Goal: Task Accomplishment & Management: Use online tool/utility

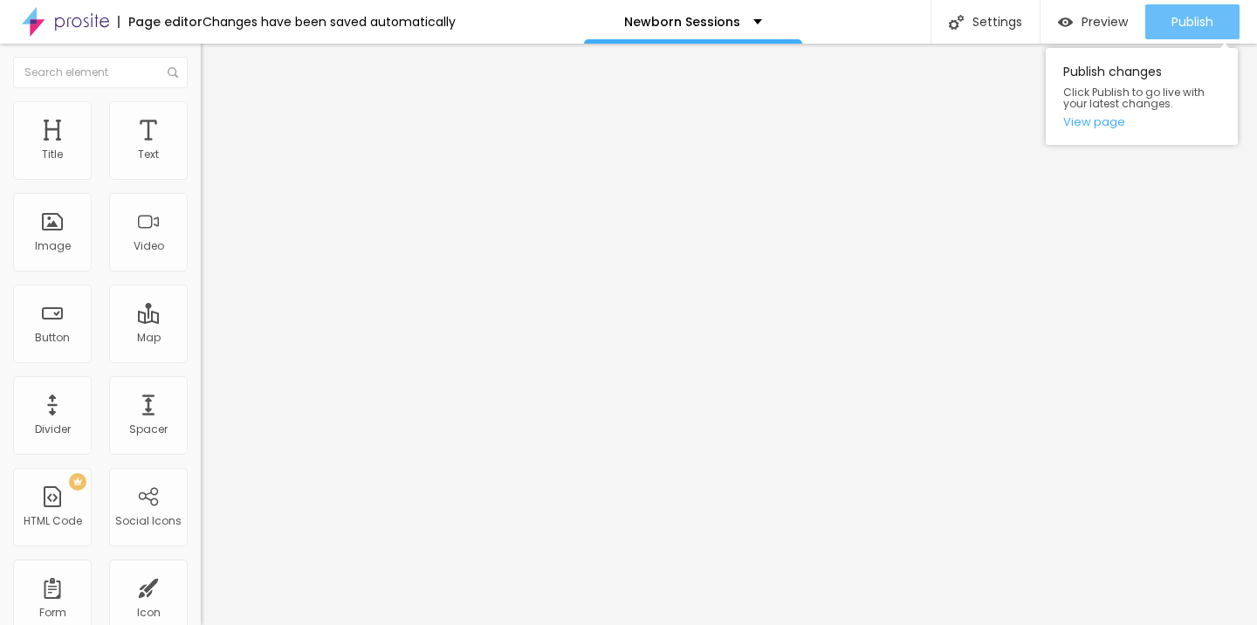
click at [1165, 30] on button "Publish" at bounding box center [1192, 21] width 94 height 35
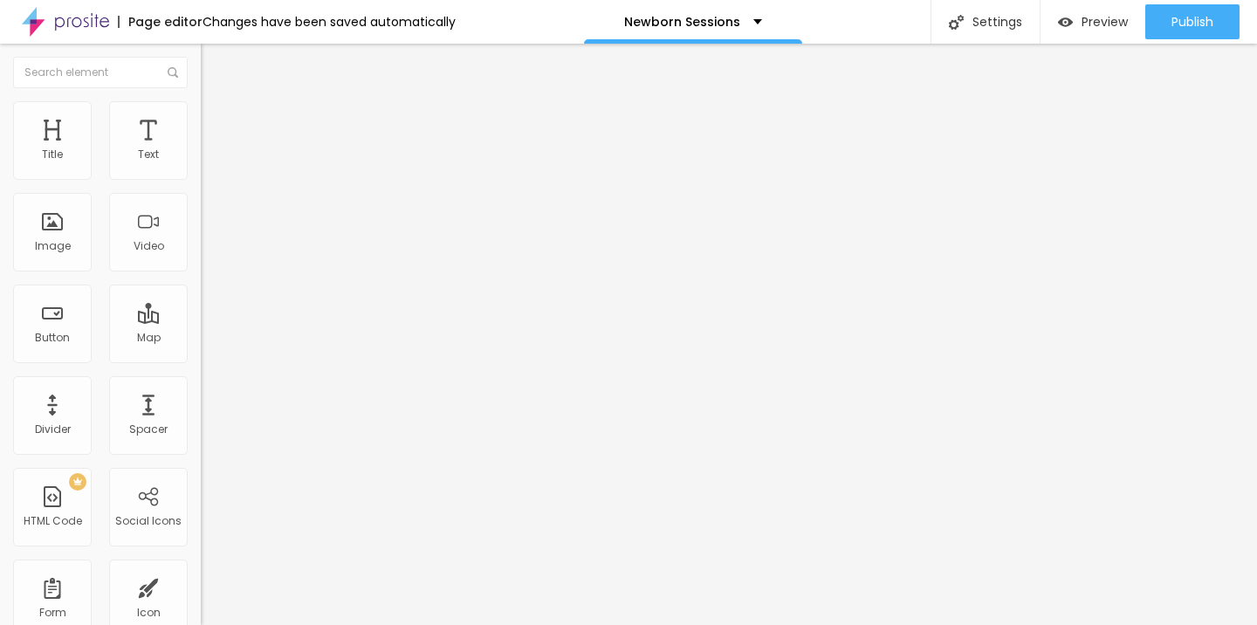
click at [201, 358] on input "https://" at bounding box center [305, 348] width 209 height 17
type input "https://www.littletoestt.com/maternity-sessions"
click at [201, 399] on div "Open in new tab" at bounding box center [301, 389] width 201 height 19
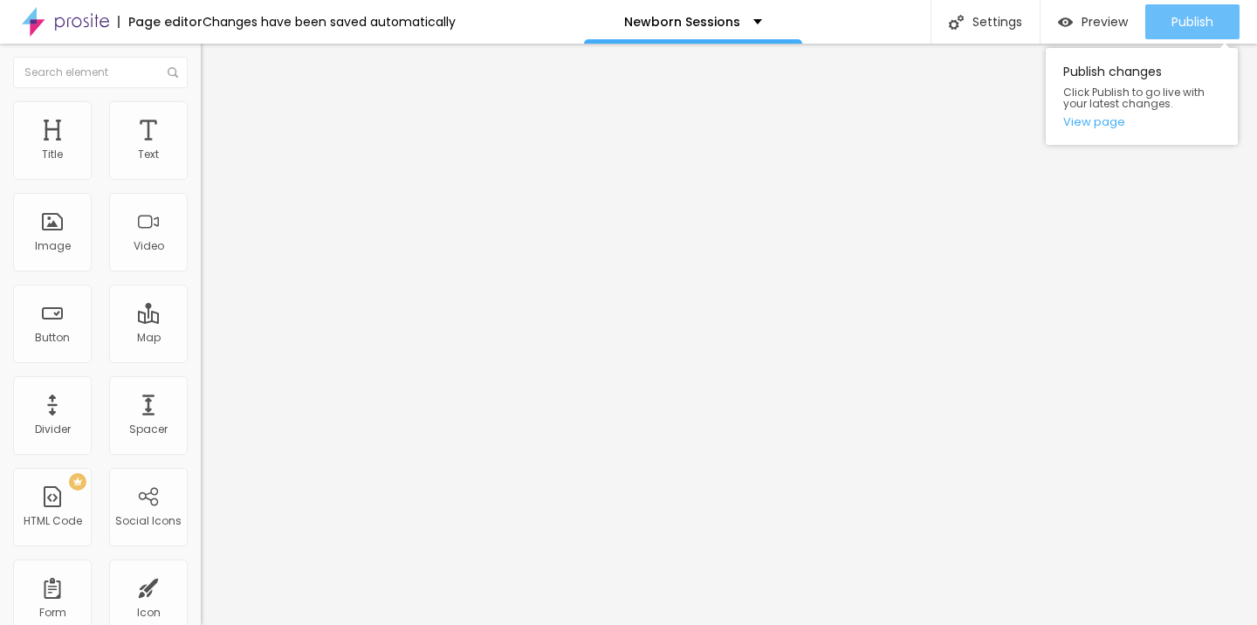
click at [1211, 20] on span "Publish" at bounding box center [1192, 22] width 42 height 14
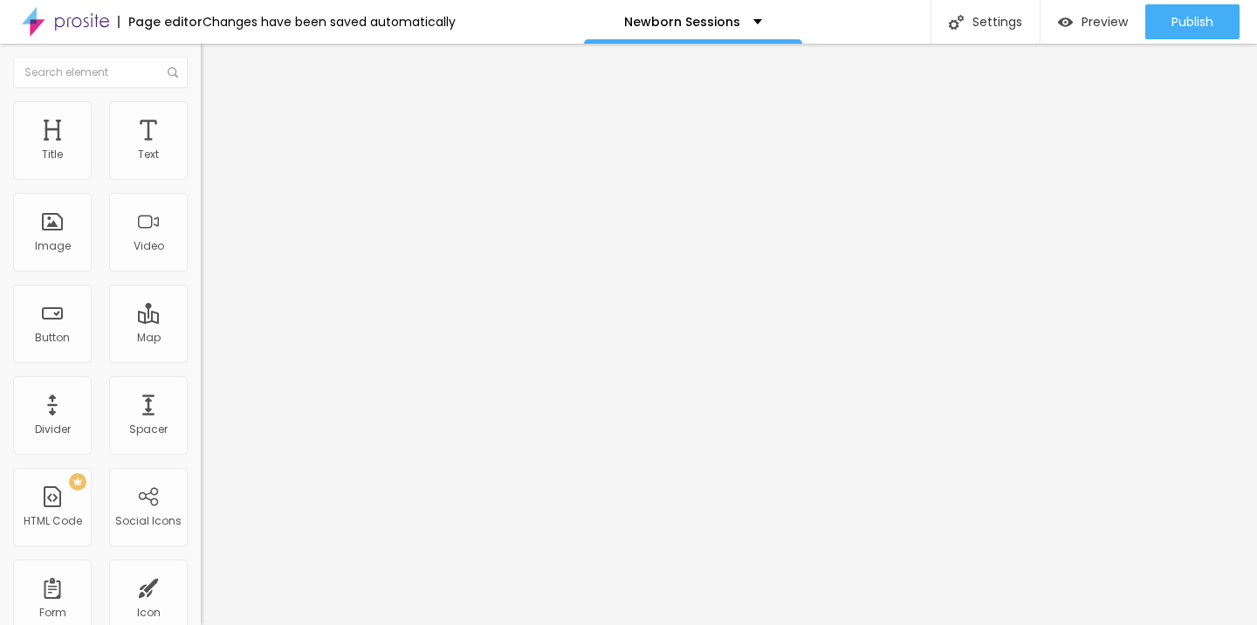
click at [201, 358] on input "https://" at bounding box center [305, 348] width 209 height 17
type input "https://www.littletoestt.com/maternity-sessions"
click at [201, 388] on img at bounding box center [205, 384] width 9 height 9
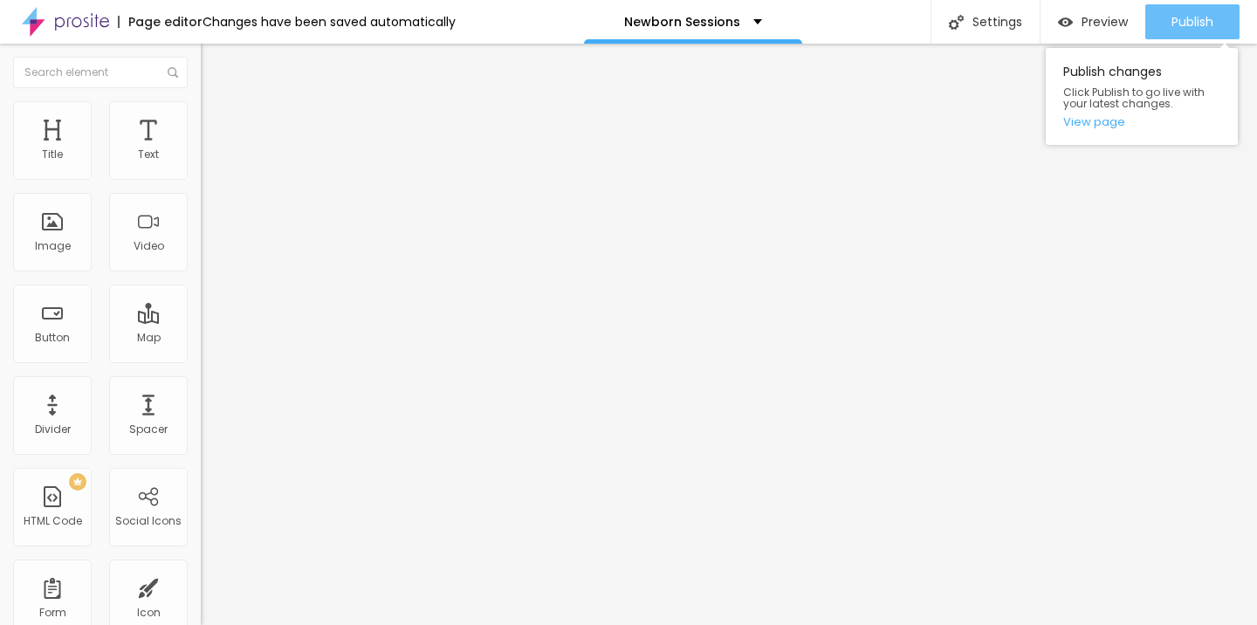
click at [1172, 31] on div "Publish" at bounding box center [1192, 21] width 42 height 35
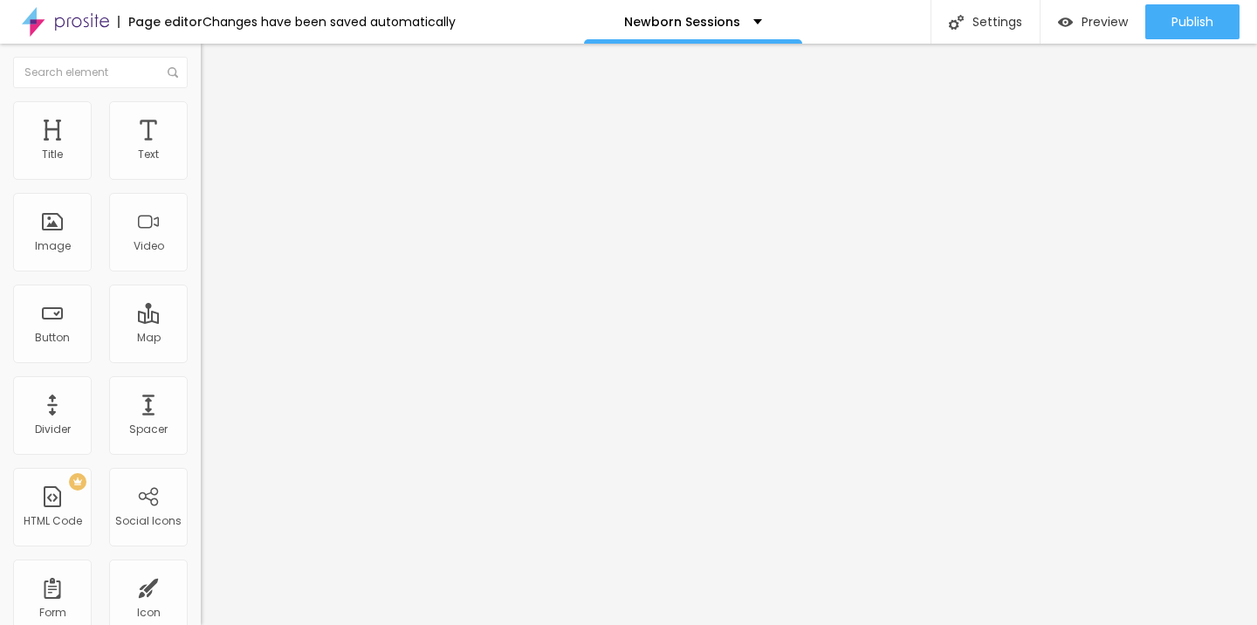
click at [201, 358] on input "https://" at bounding box center [305, 348] width 209 height 17
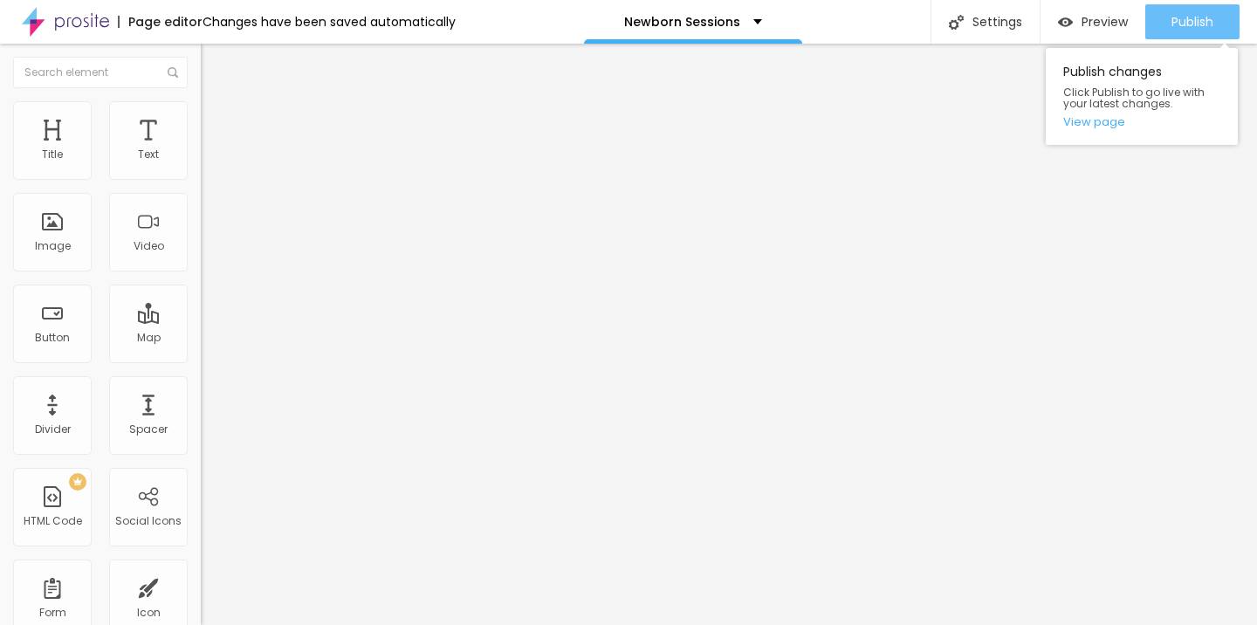
click at [1205, 31] on div "Publish" at bounding box center [1192, 21] width 42 height 35
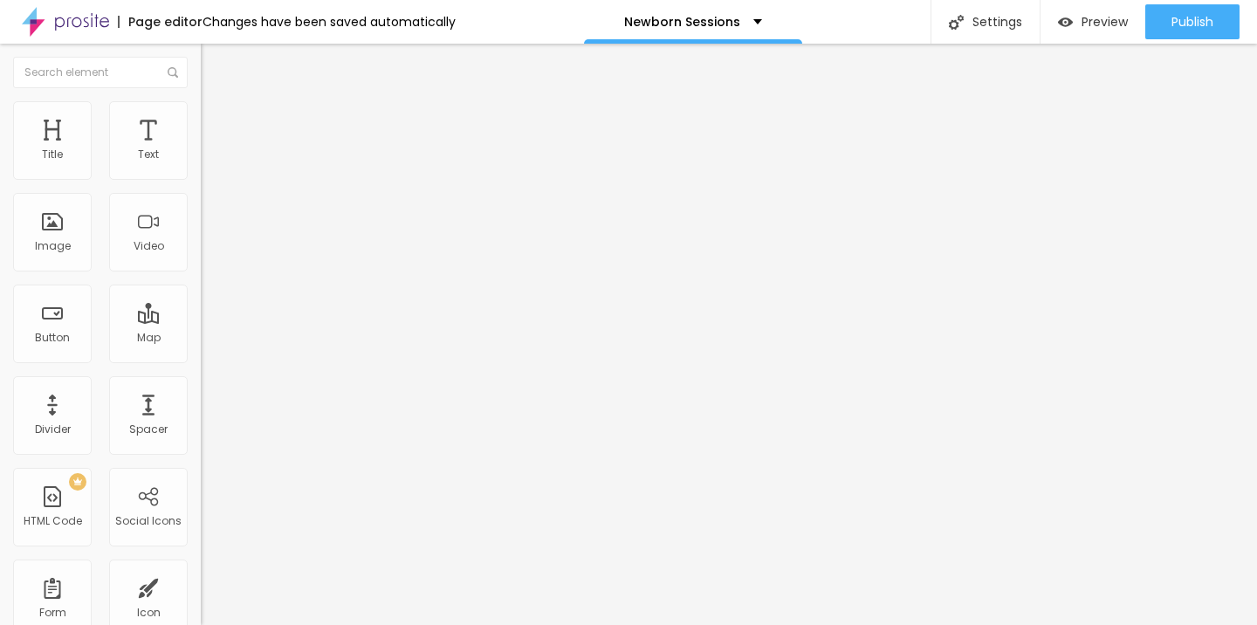
click at [201, 358] on input "https://www.littletoestt.com/maternity-sessions" at bounding box center [305, 348] width 209 height 17
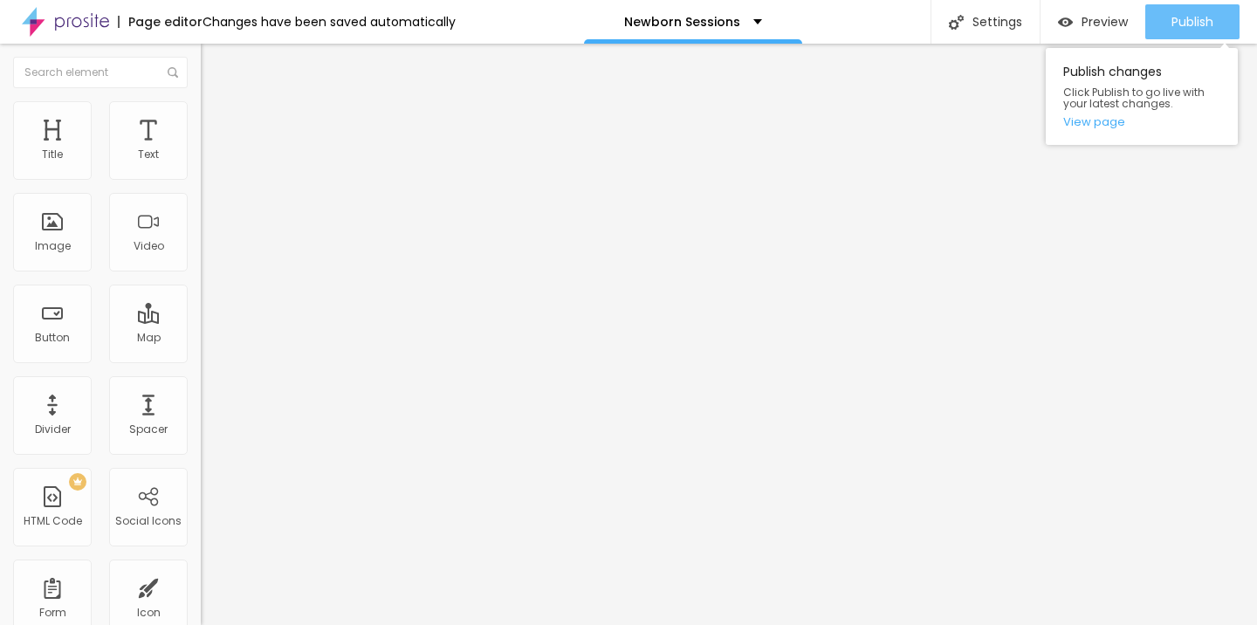
type input "https://www.littletoestt.com/newborn-sessions"
click at [1206, 6] on div "Publish" at bounding box center [1192, 21] width 42 height 35
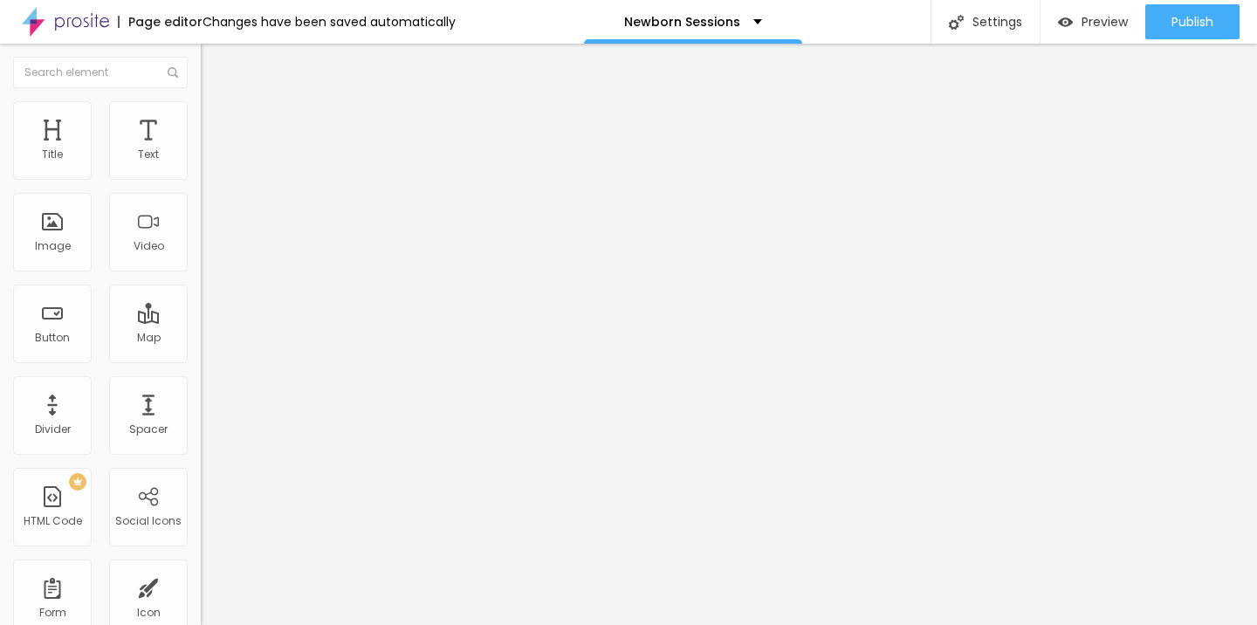
click at [201, 358] on input "https://www.littletoestt.com/maternity-sessions" at bounding box center [305, 348] width 209 height 17
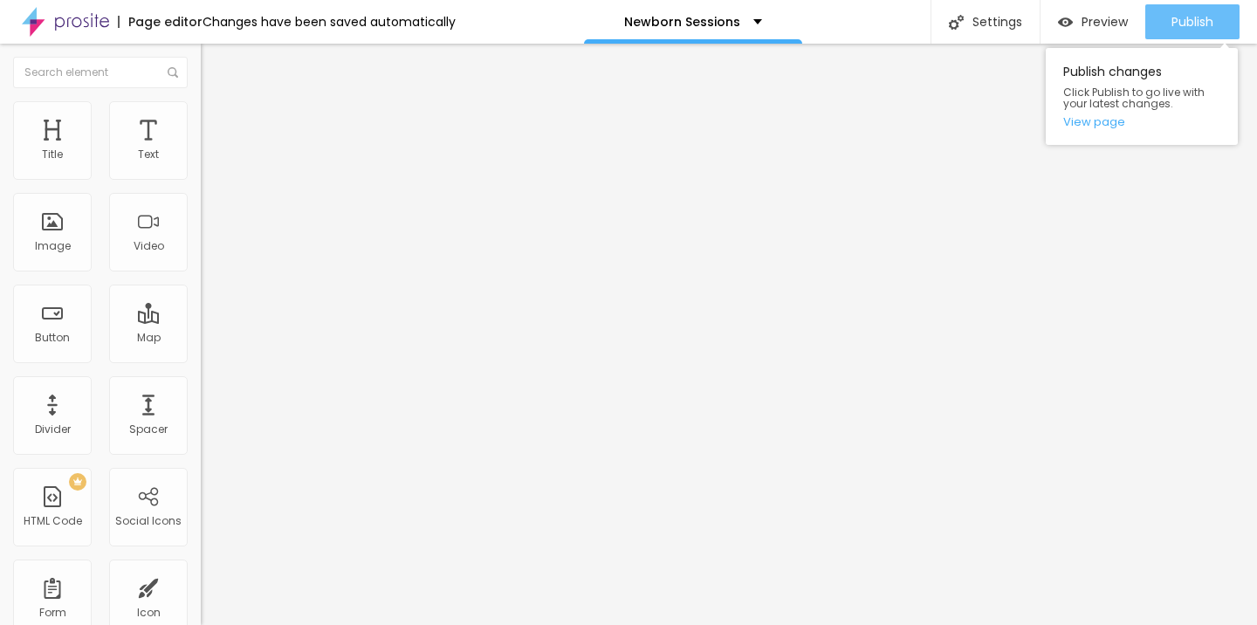
type input "https://www.littletoestt.com/newborn-sessions"
click at [1191, 20] on span "Publish" at bounding box center [1192, 22] width 42 height 14
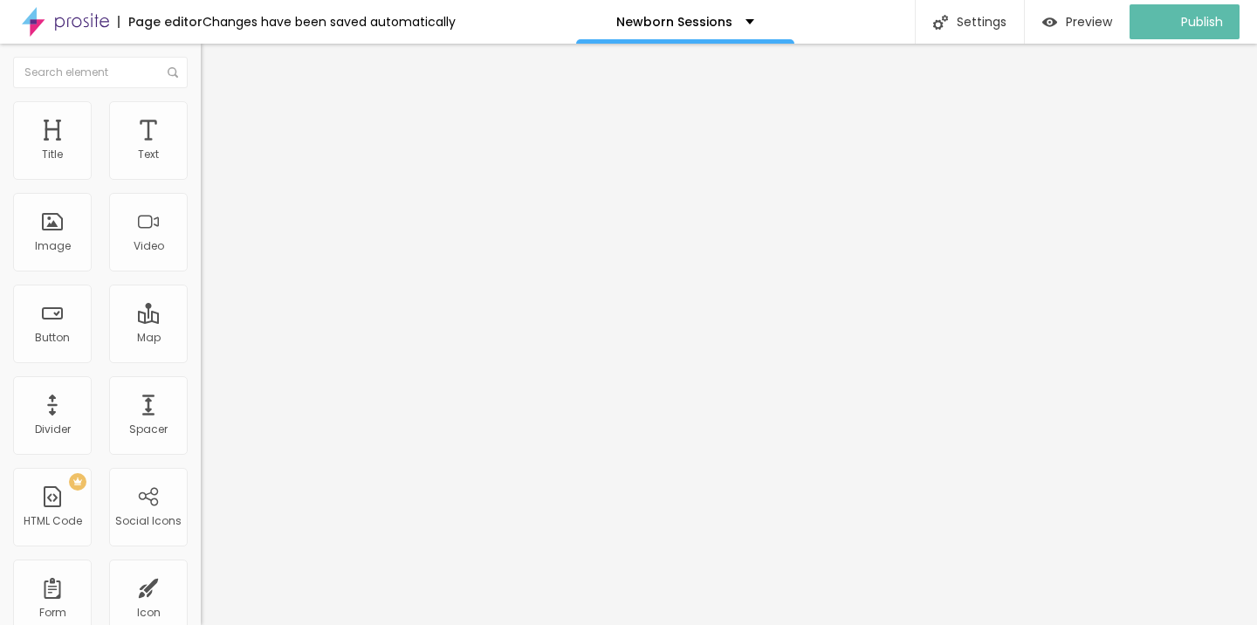
click at [201, 358] on input "https://www.littletoestt.com/maternity-sessions" at bounding box center [305, 348] width 209 height 17
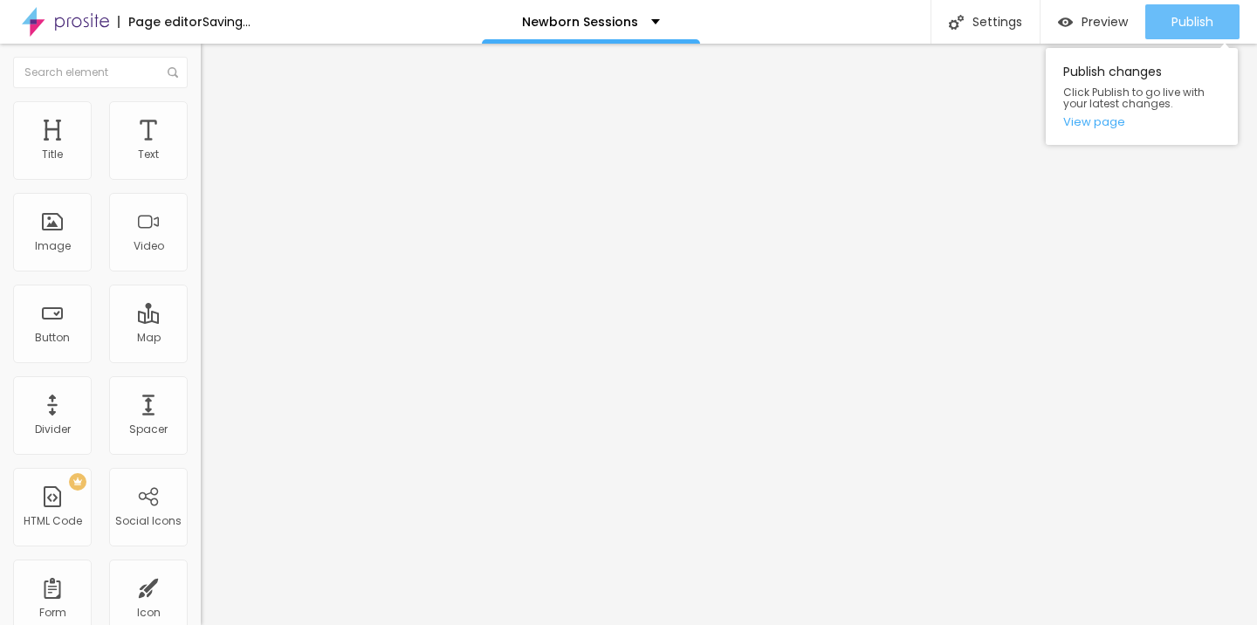
type input "https://www.littletoestt.com/newborn-sessions"
click at [1193, 19] on span "Publish" at bounding box center [1192, 22] width 42 height 14
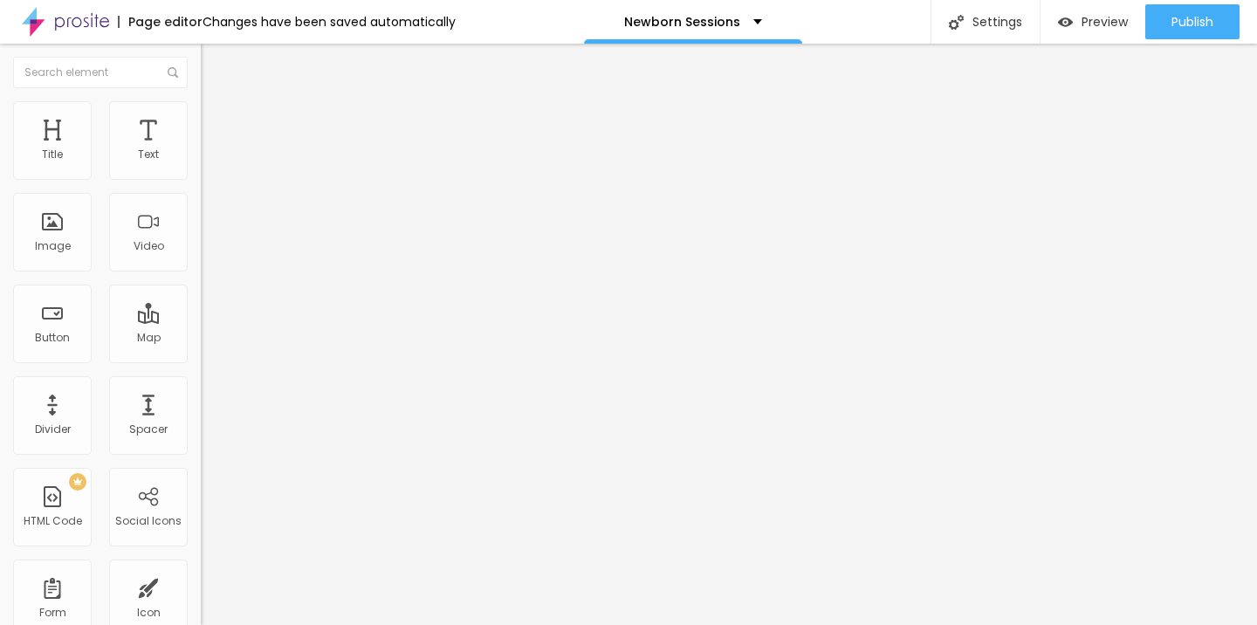
click at [201, 176] on input "text" at bounding box center [305, 167] width 209 height 17
click at [201, 330] on div "Link" at bounding box center [301, 324] width 201 height 10
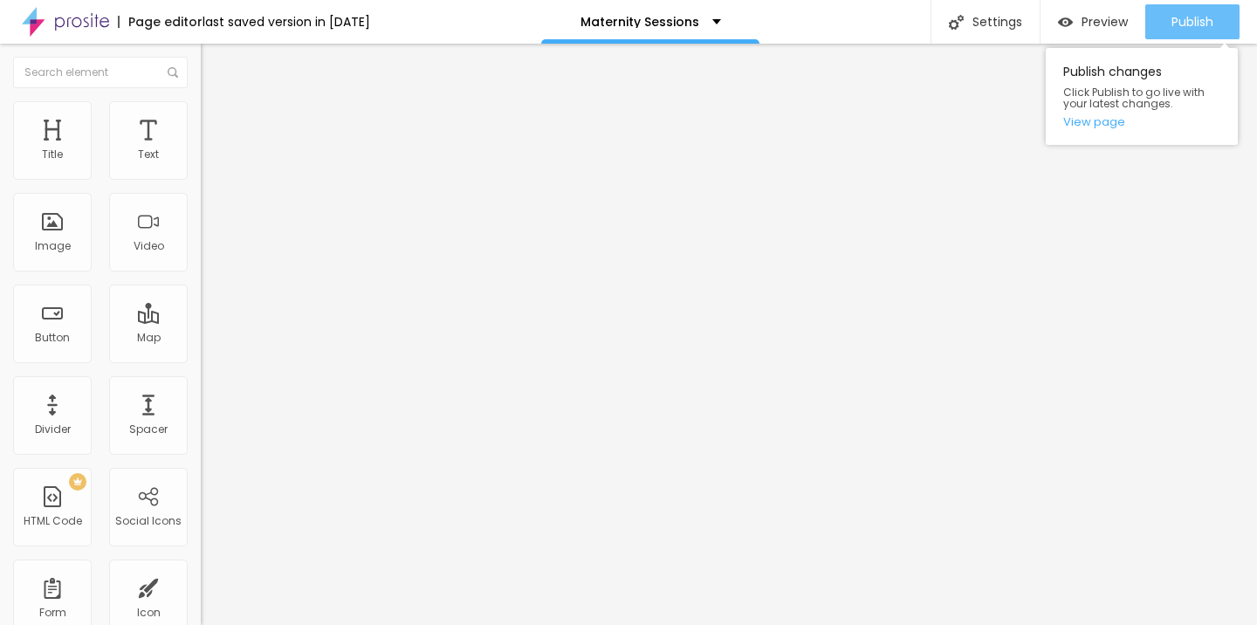
click at [1224, 24] on button "Publish" at bounding box center [1192, 21] width 94 height 35
click at [1180, 31] on div "Publish" at bounding box center [1192, 21] width 42 height 35
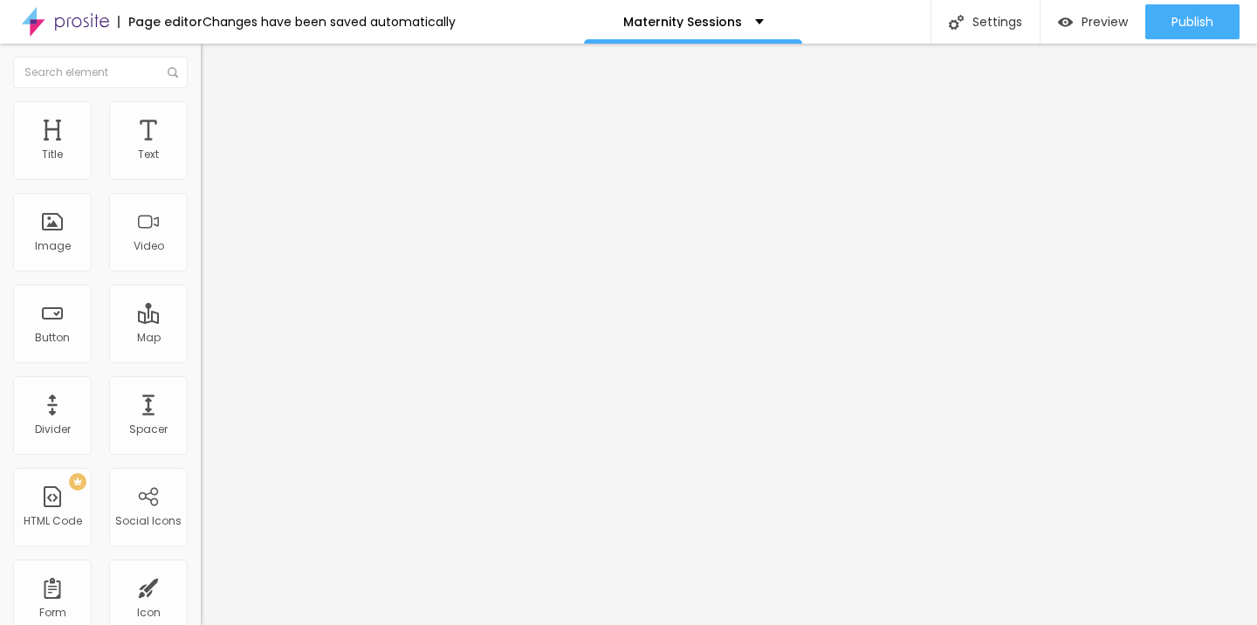
click at [201, 119] on li "Advanced" at bounding box center [301, 127] width 201 height 17
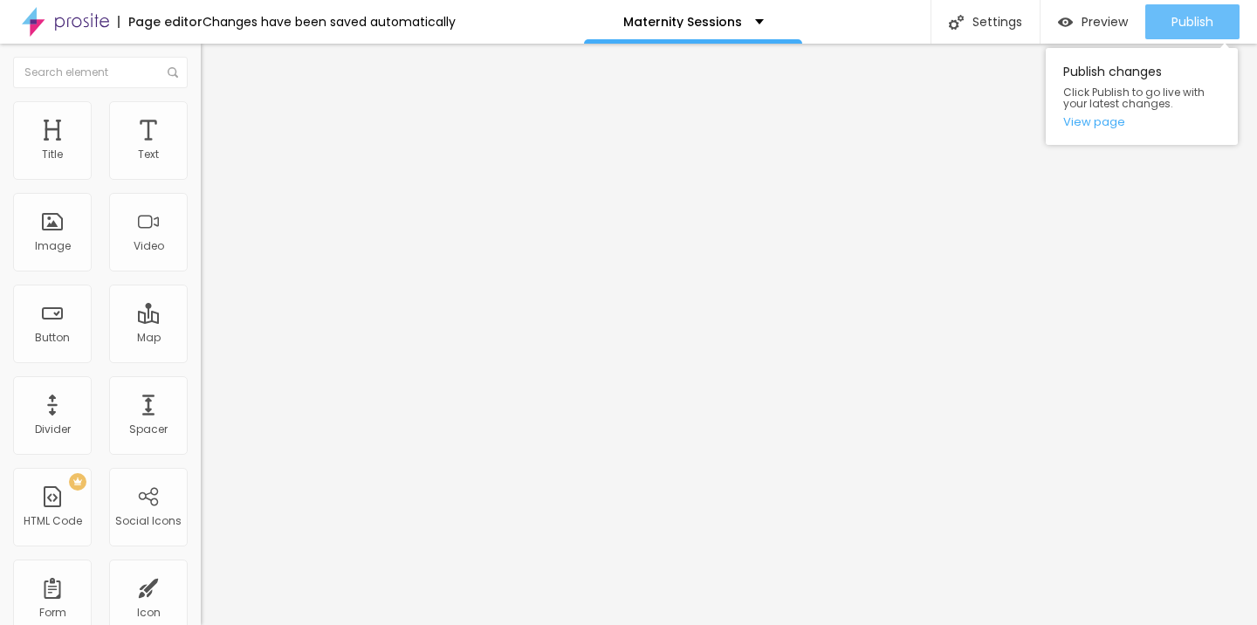
click at [1179, 15] on span "Publish" at bounding box center [1192, 22] width 42 height 14
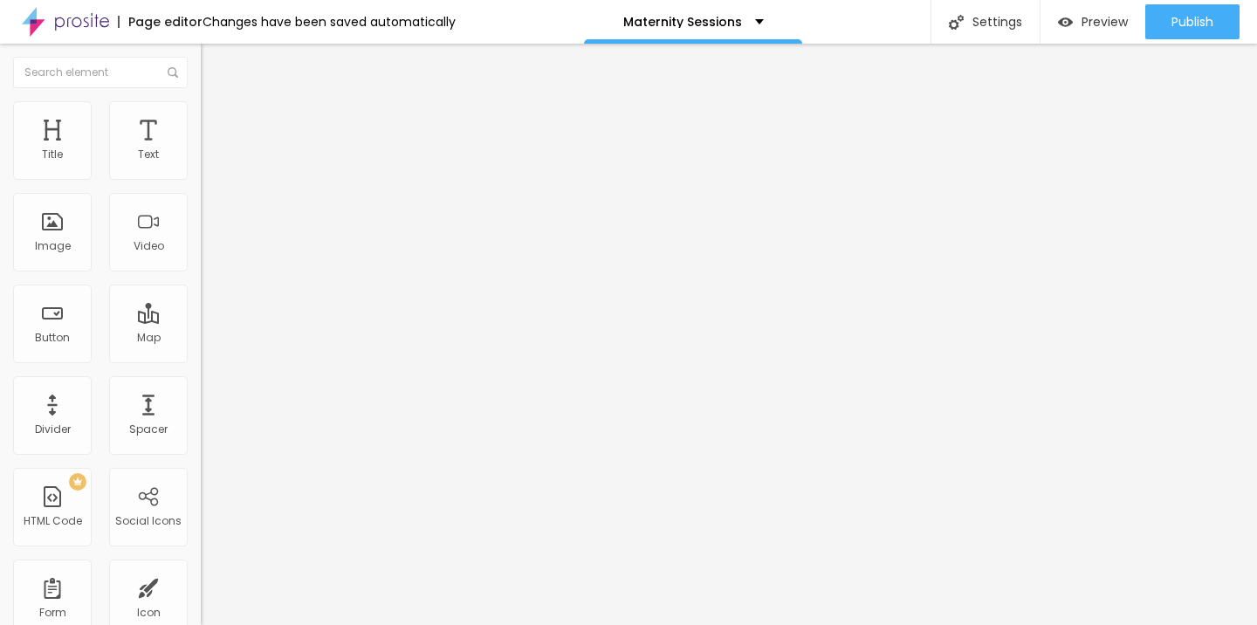
click at [201, 119] on img at bounding box center [209, 127] width 16 height 16
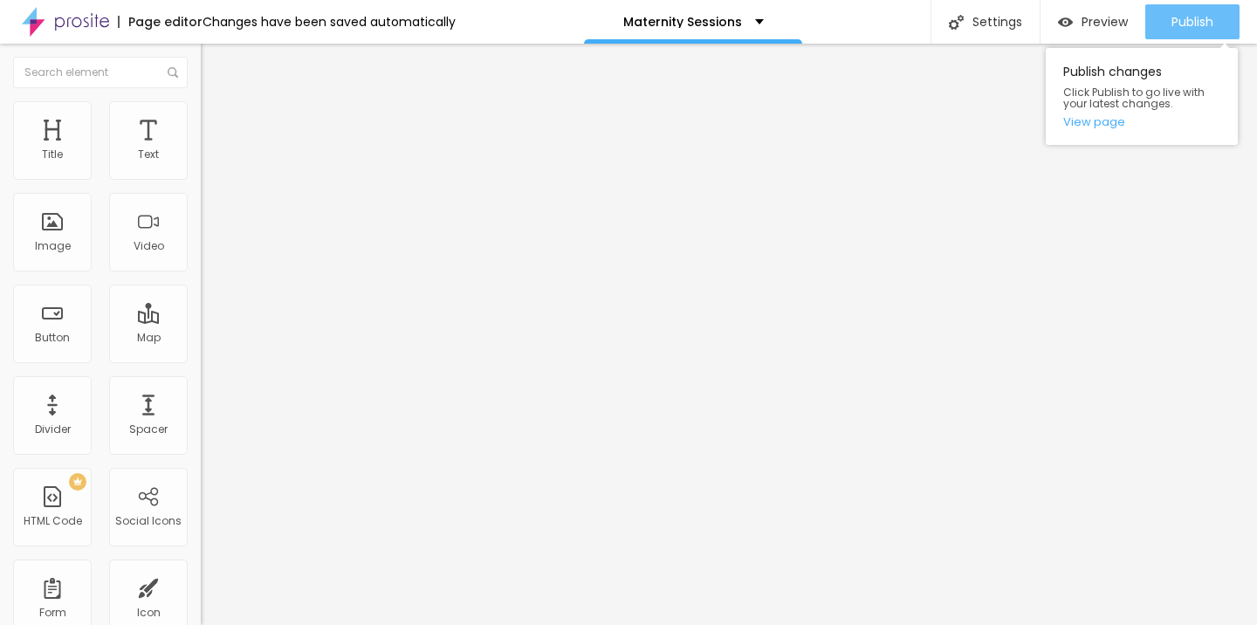
click at [1174, 23] on span "Publish" at bounding box center [1192, 22] width 42 height 14
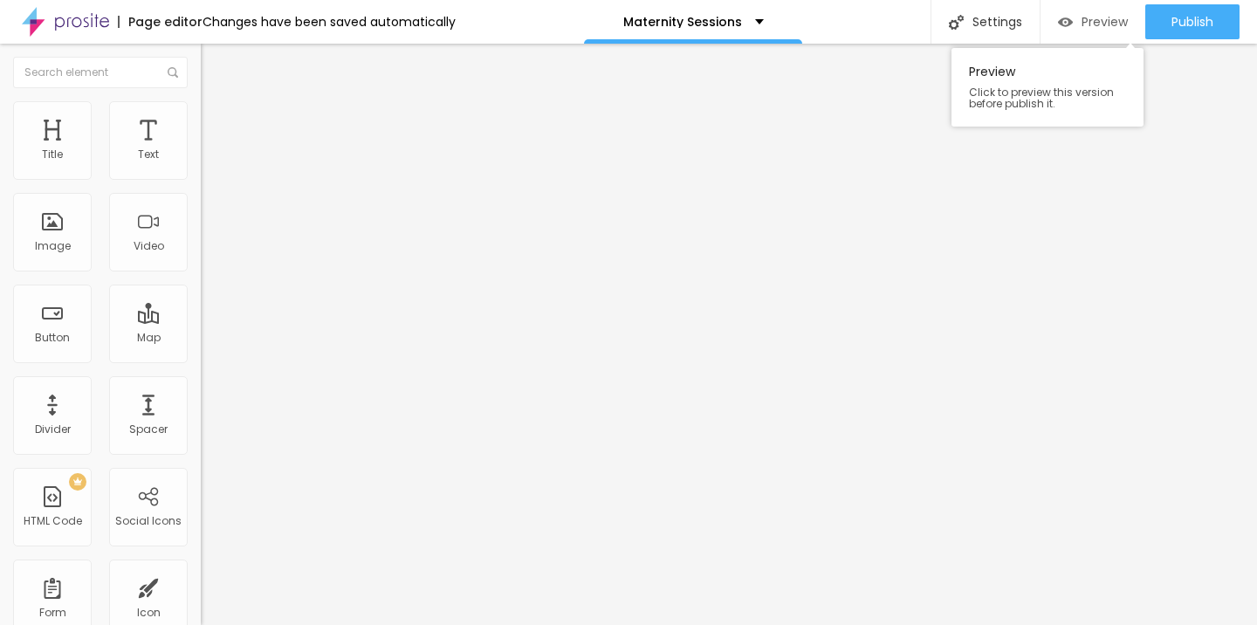
click at [1110, 27] on span "Preview" at bounding box center [1104, 22] width 46 height 14
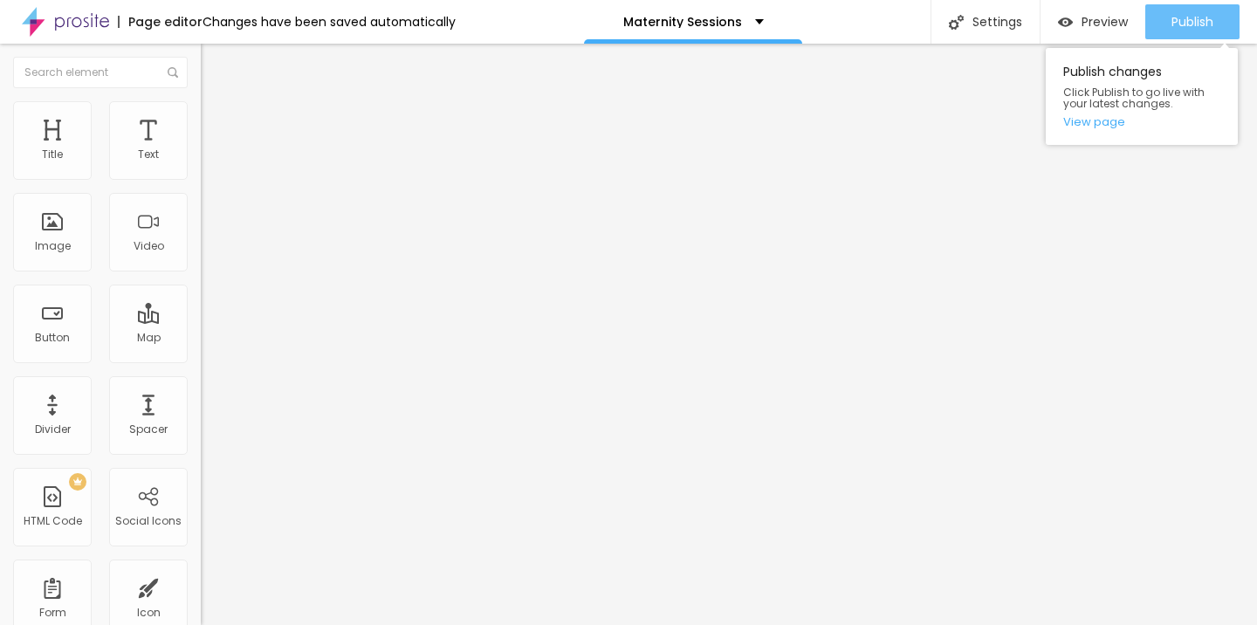
click at [1202, 25] on span "Publish" at bounding box center [1192, 22] width 42 height 14
click at [1081, 125] on link "View page" at bounding box center [1141, 121] width 157 height 11
click at [1151, 19] on button "Publish" at bounding box center [1192, 21] width 94 height 35
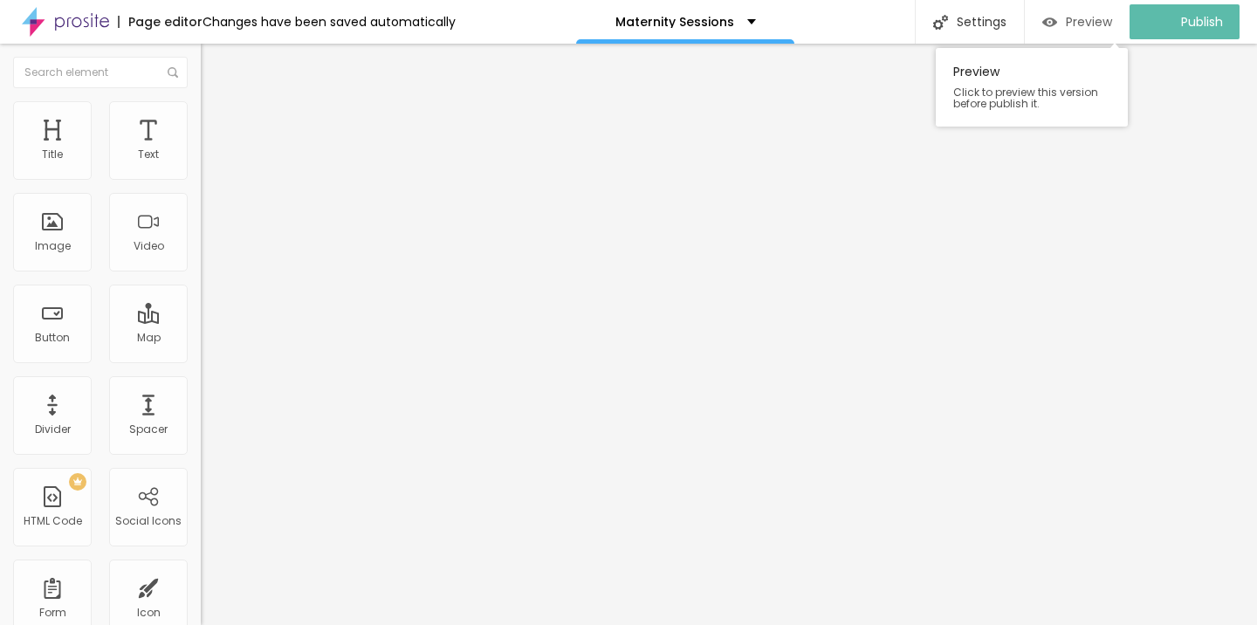
click at [1098, 16] on span "Preview" at bounding box center [1089, 22] width 46 height 14
